Goal: Information Seeking & Learning: Learn about a topic

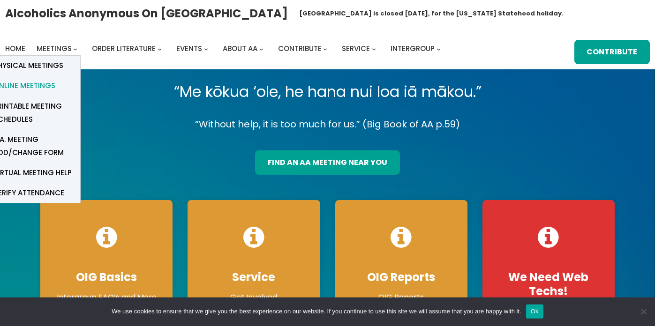
click at [42, 86] on span "Online Meetings" at bounding box center [24, 85] width 62 height 13
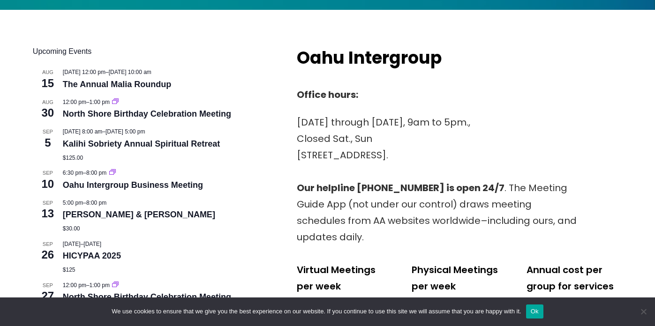
scroll to position [359, 0]
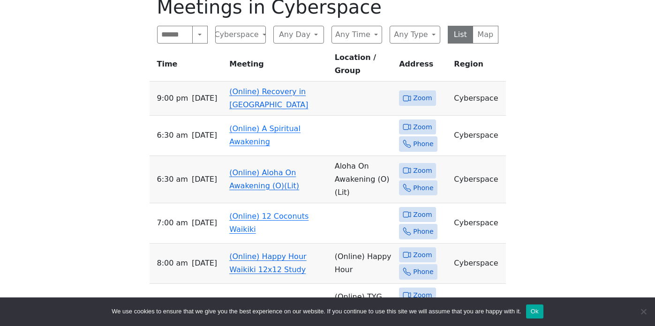
scroll to position [338, 0]
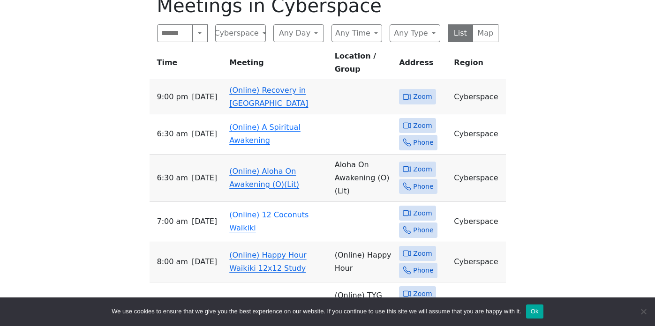
click at [258, 86] on link "(Online) Recovery in Da House" at bounding box center [268, 97] width 79 height 22
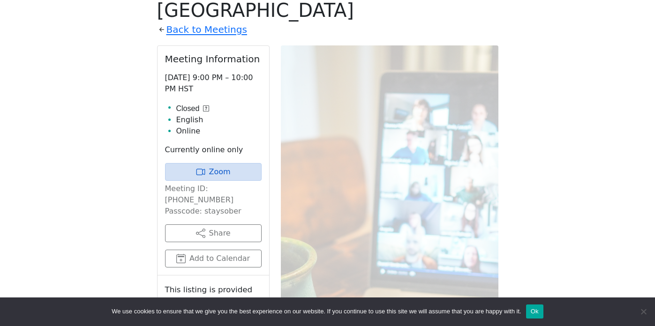
scroll to position [356, 0]
click at [232, 163] on link "Zoom" at bounding box center [213, 172] width 97 height 18
